Goal: Find specific page/section: Find specific page/section

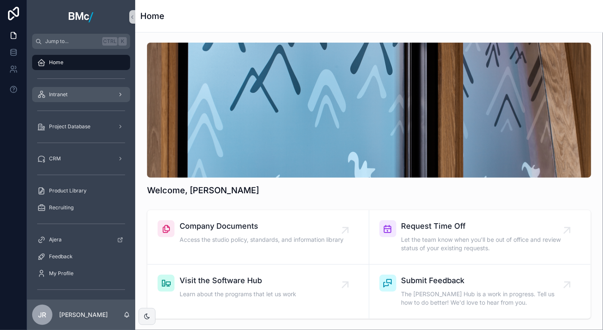
click at [60, 96] on span "Intranet" at bounding box center [58, 94] width 19 height 7
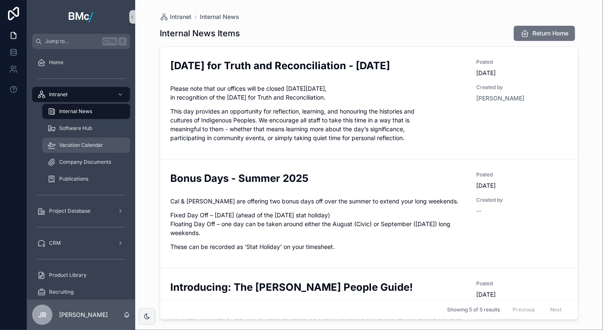
click at [73, 147] on span "Vacation Calendar" at bounding box center [81, 145] width 44 height 7
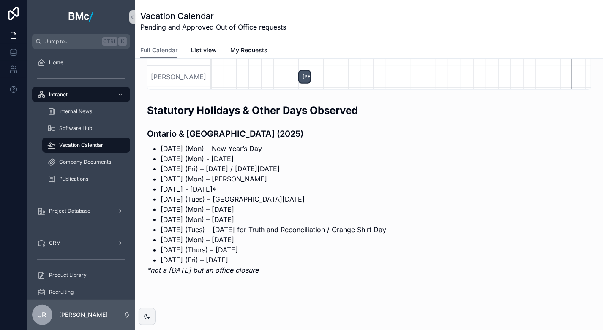
scroll to position [193, 0]
